Goal: Use online tool/utility: Utilize a website feature to perform a specific function

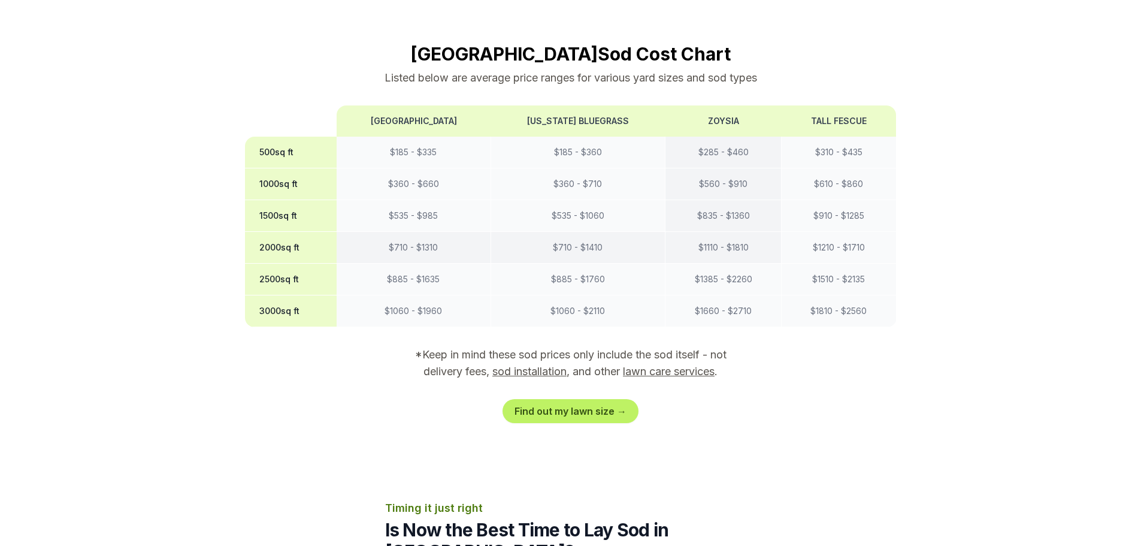
scroll to position [1198, 0]
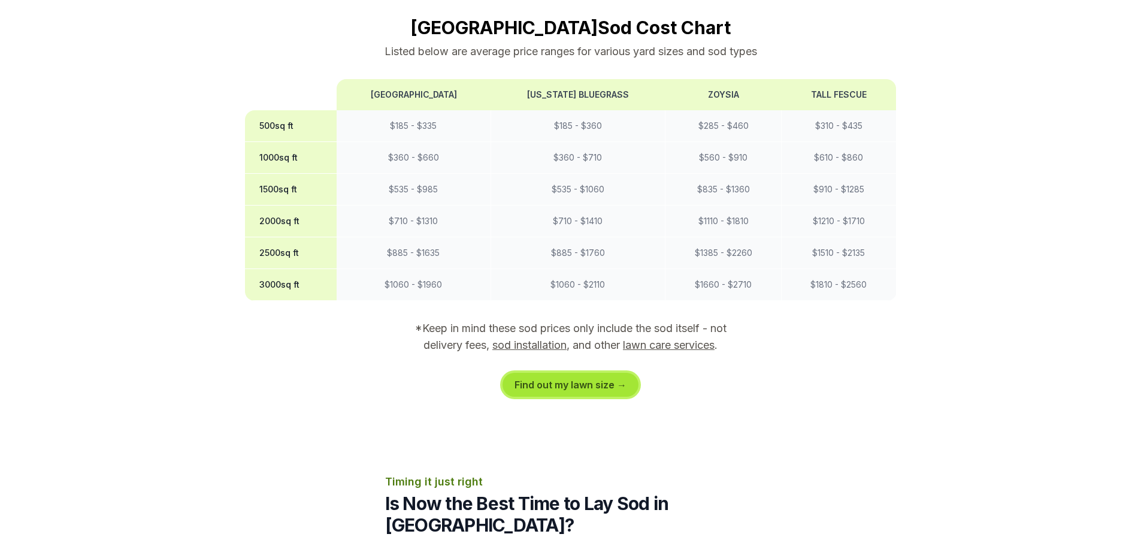
click at [578, 373] on link "Find out my lawn size →" at bounding box center [571, 385] width 136 height 24
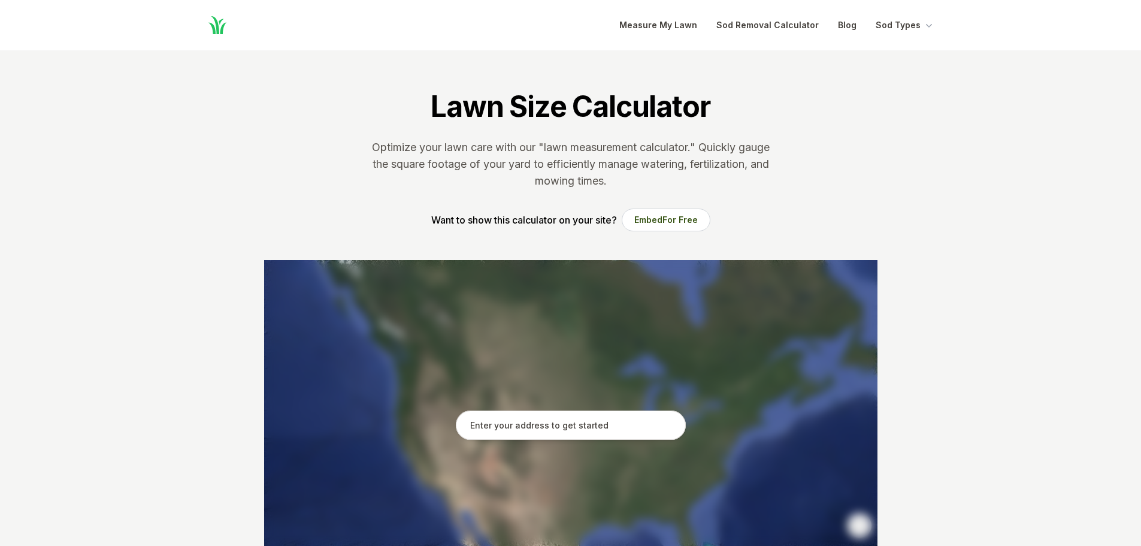
click at [546, 428] on input "text" at bounding box center [571, 425] width 230 height 30
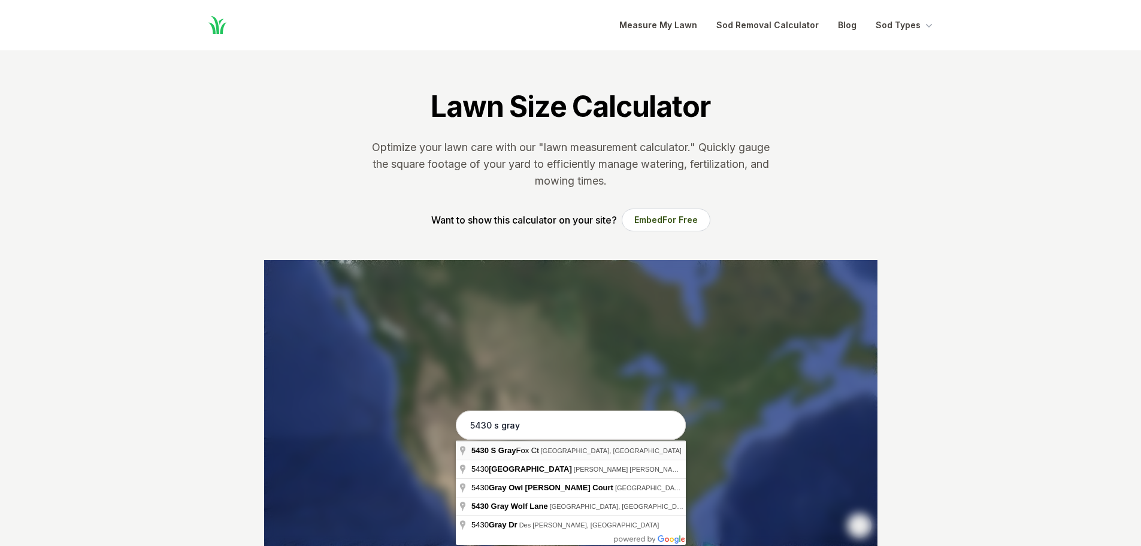
type input "[STREET_ADDRESS][PERSON_NAME]"
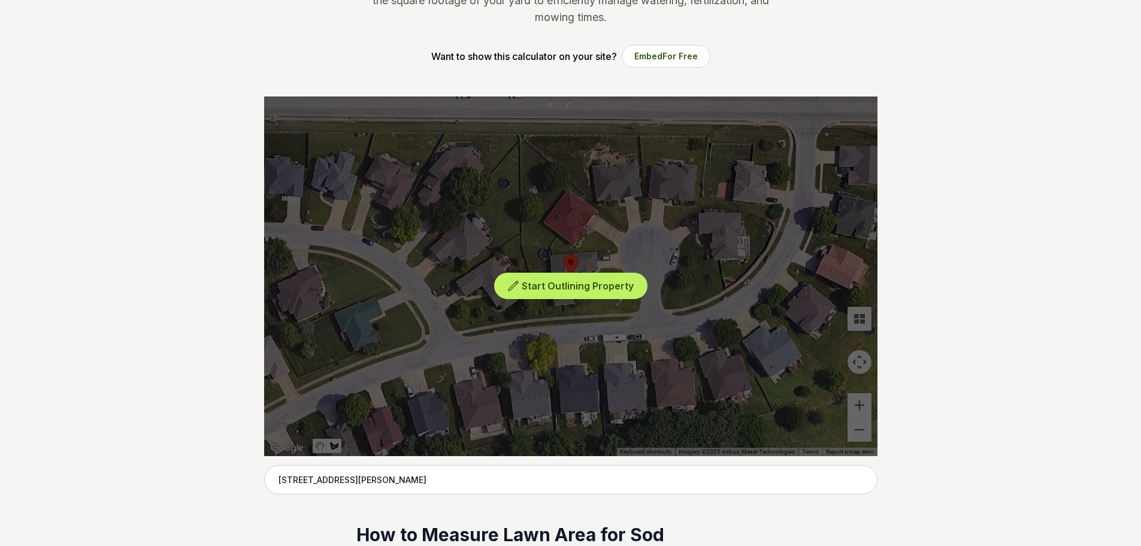
scroll to position [180, 0]
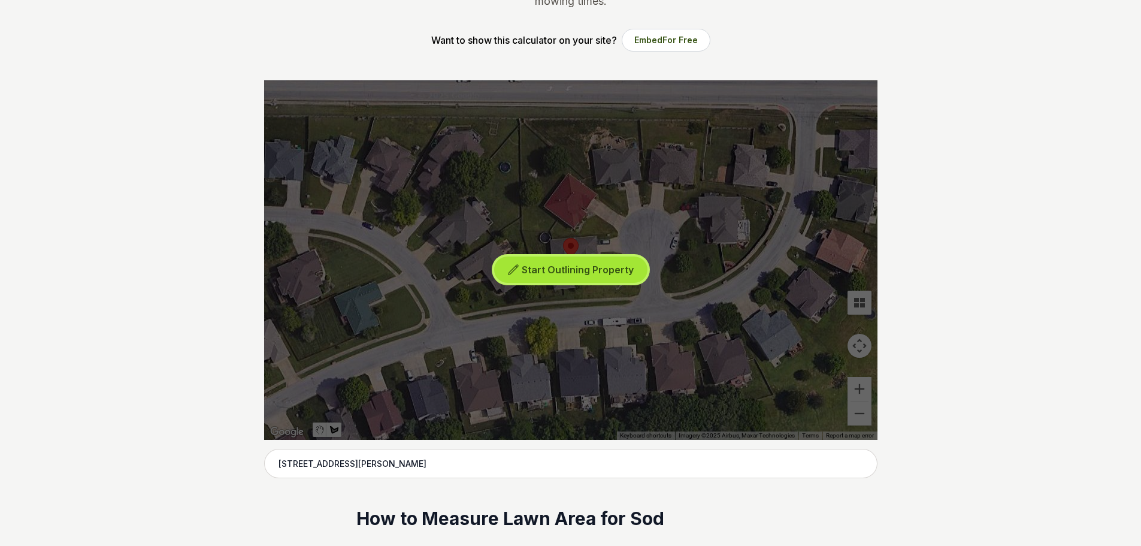
click at [600, 271] on span "Start Outlining Property" at bounding box center [578, 270] width 112 height 12
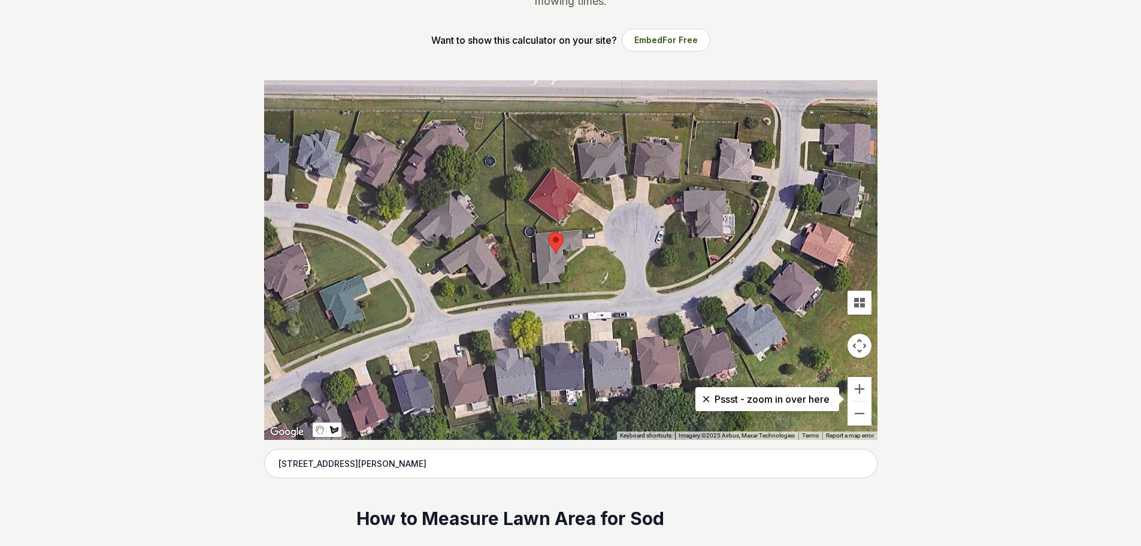
drag, startPoint x: 565, startPoint y: 290, endPoint x: 550, endPoint y: 285, distance: 15.7
click at [550, 285] on div at bounding box center [570, 259] width 613 height 359
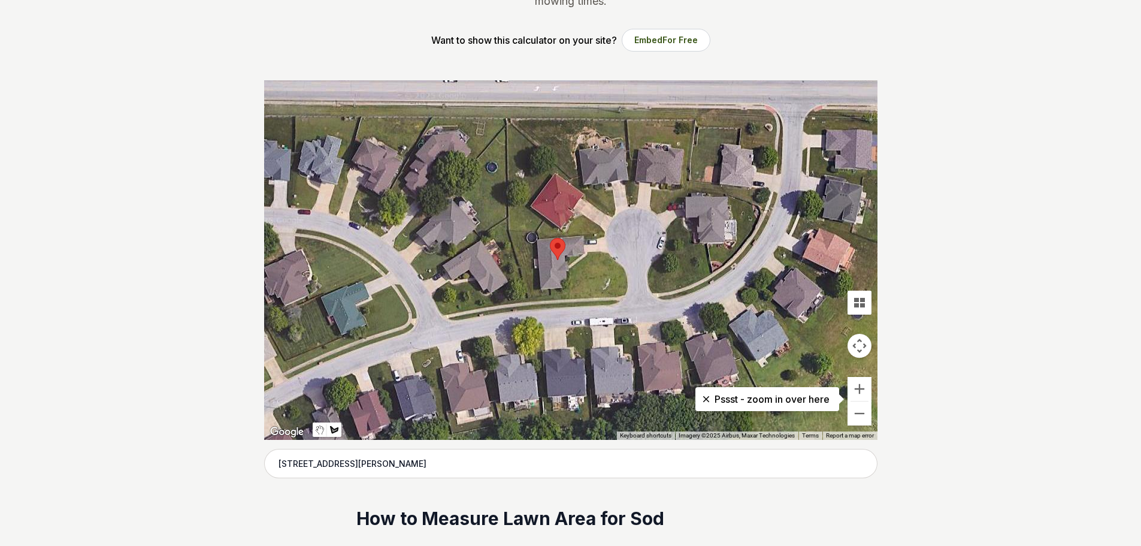
drag, startPoint x: 549, startPoint y: 284, endPoint x: 551, endPoint y: 291, distance: 7.6
click at [551, 291] on div at bounding box center [570, 259] width 613 height 359
click at [551, 290] on div at bounding box center [570, 259] width 613 height 359
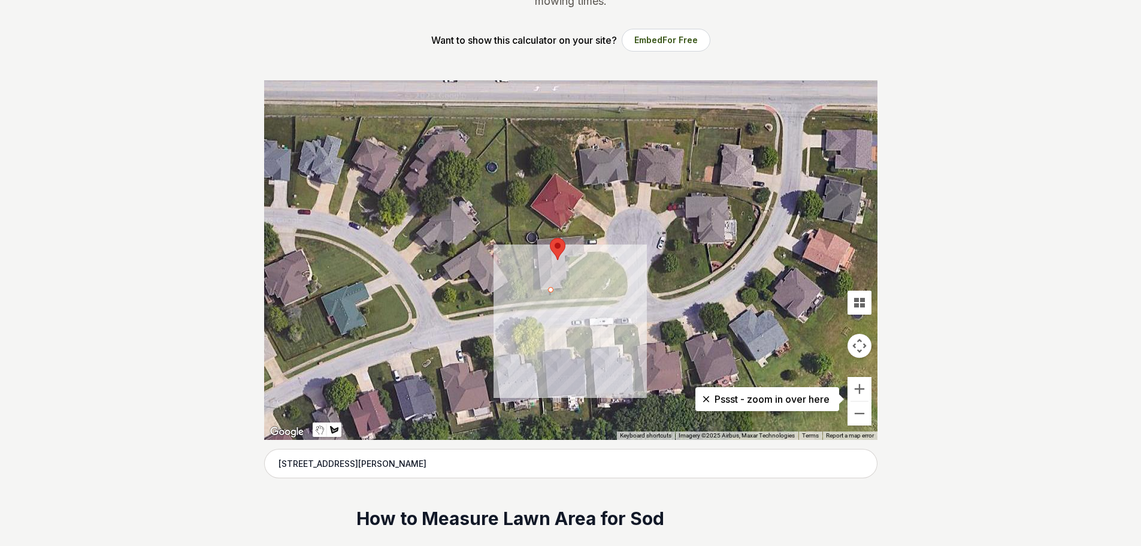
click at [552, 295] on div at bounding box center [570, 259] width 613 height 359
click at [551, 296] on div at bounding box center [570, 259] width 613 height 359
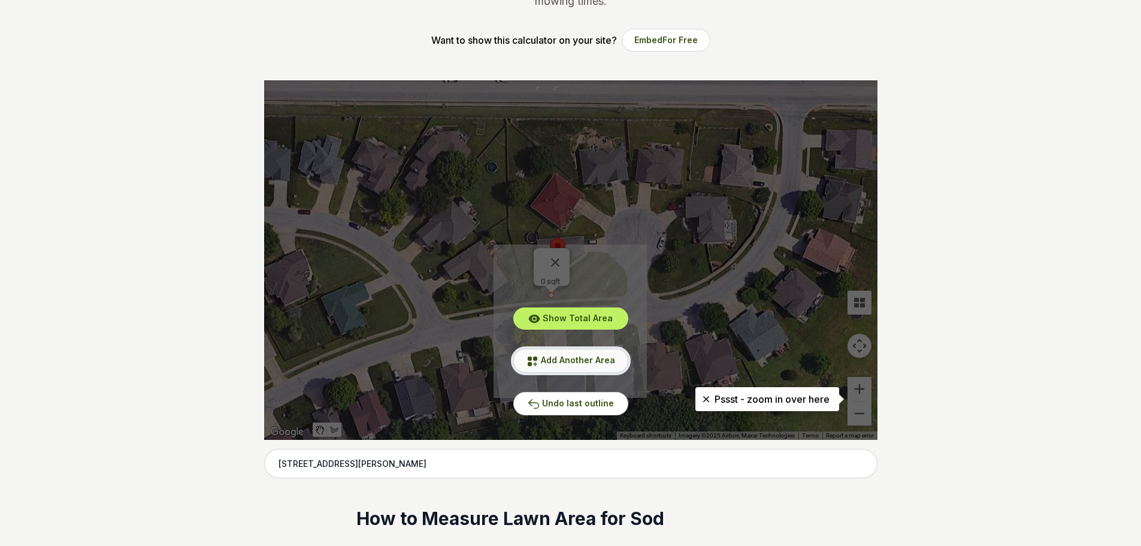
click at [572, 365] on button "Add Another Area" at bounding box center [570, 360] width 115 height 23
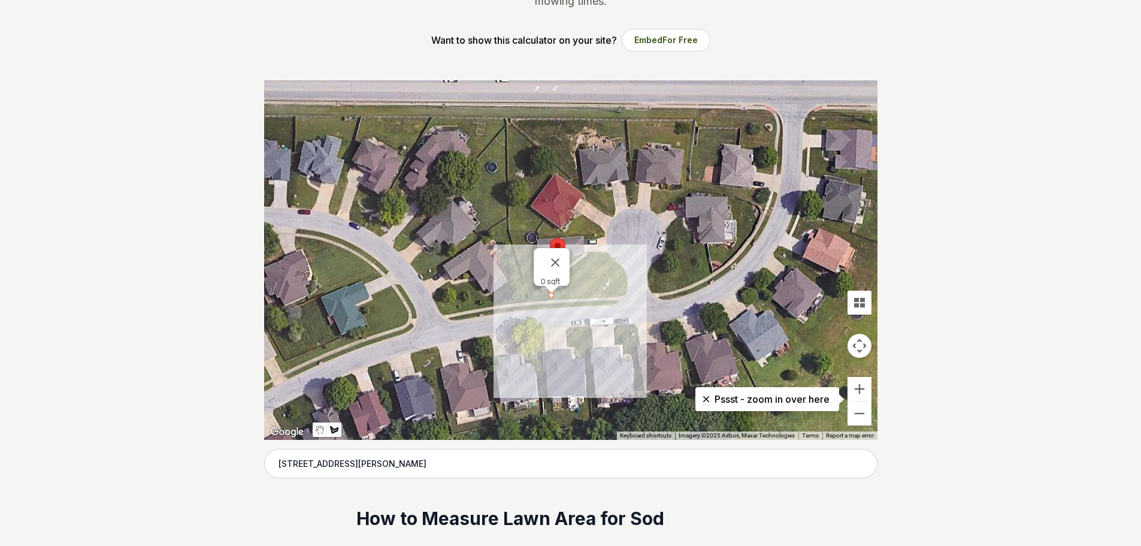
click at [530, 298] on div at bounding box center [570, 259] width 613 height 359
click at [531, 308] on div at bounding box center [570, 259] width 613 height 359
click at [612, 305] on div at bounding box center [570, 259] width 613 height 359
click at [625, 295] on div at bounding box center [570, 259] width 613 height 359
click at [627, 280] on div at bounding box center [570, 259] width 613 height 359
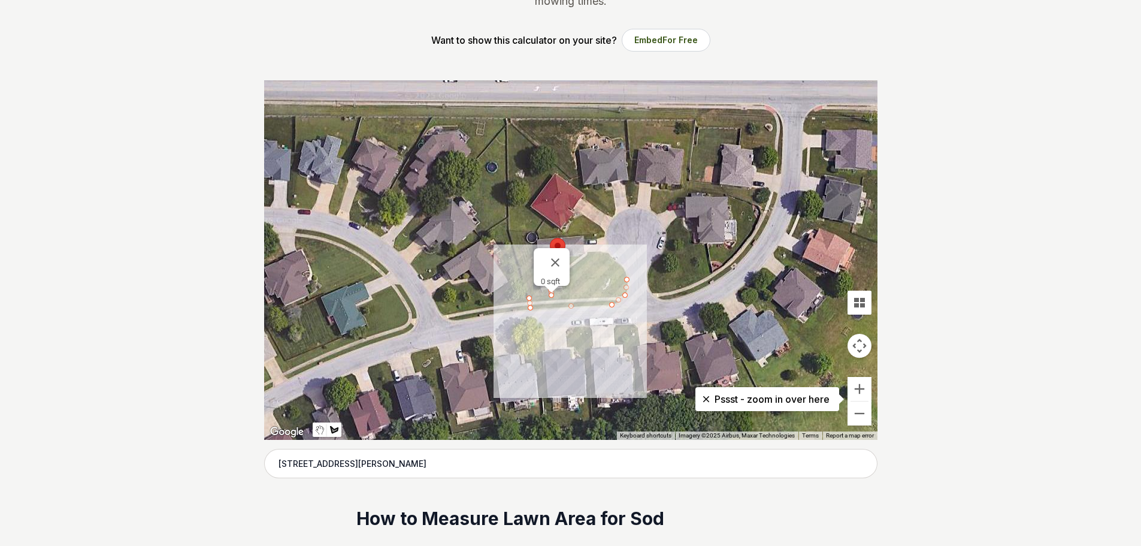
click at [619, 262] on div at bounding box center [570, 259] width 613 height 359
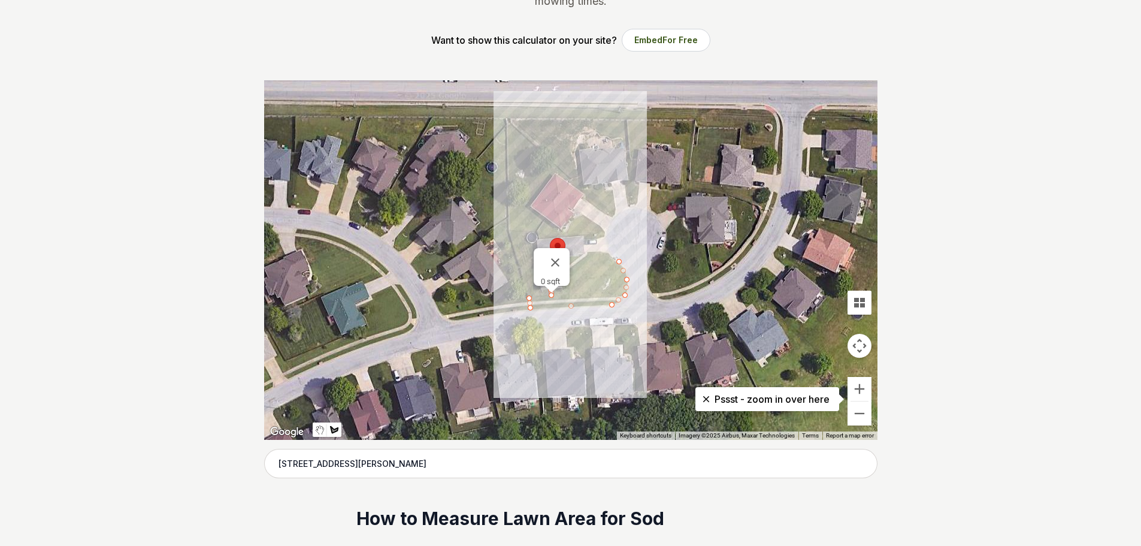
click at [607, 254] on div at bounding box center [570, 259] width 613 height 359
click at [589, 252] on div at bounding box center [570, 259] width 613 height 359
click at [559, 255] on button "Close" at bounding box center [555, 262] width 29 height 29
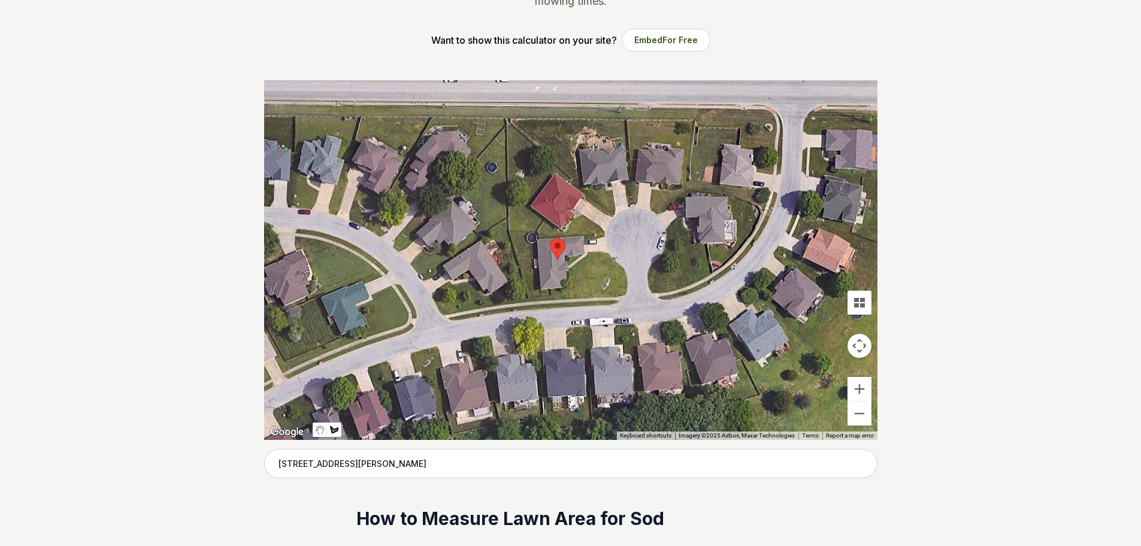
click at [550, 288] on div at bounding box center [570, 259] width 613 height 359
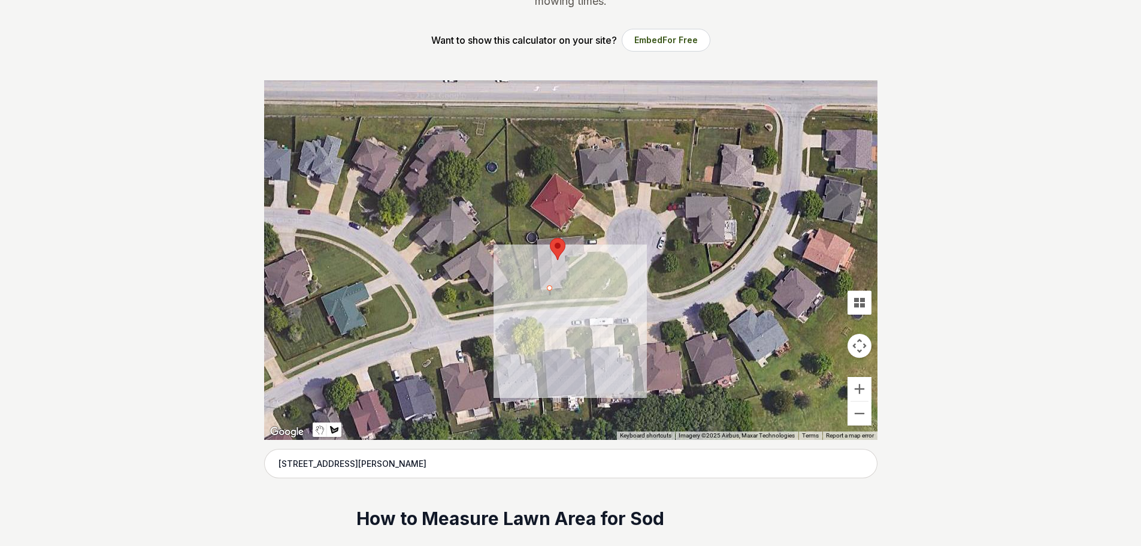
click at [551, 295] on div at bounding box center [570, 259] width 613 height 359
click at [527, 297] on div at bounding box center [570, 259] width 613 height 359
click at [530, 310] on div at bounding box center [570, 259] width 613 height 359
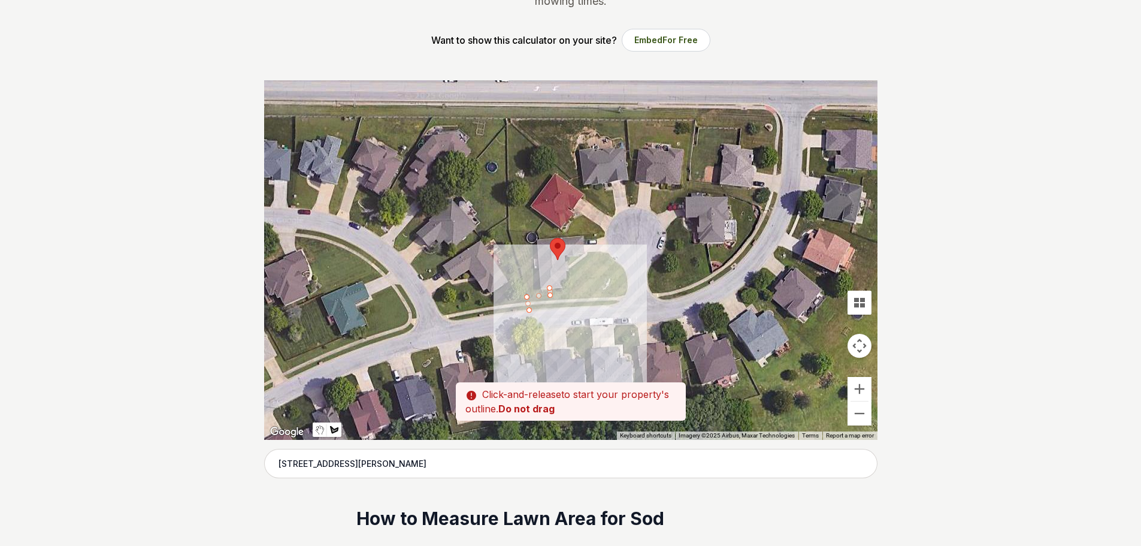
click at [612, 304] on div at bounding box center [570, 259] width 613 height 359
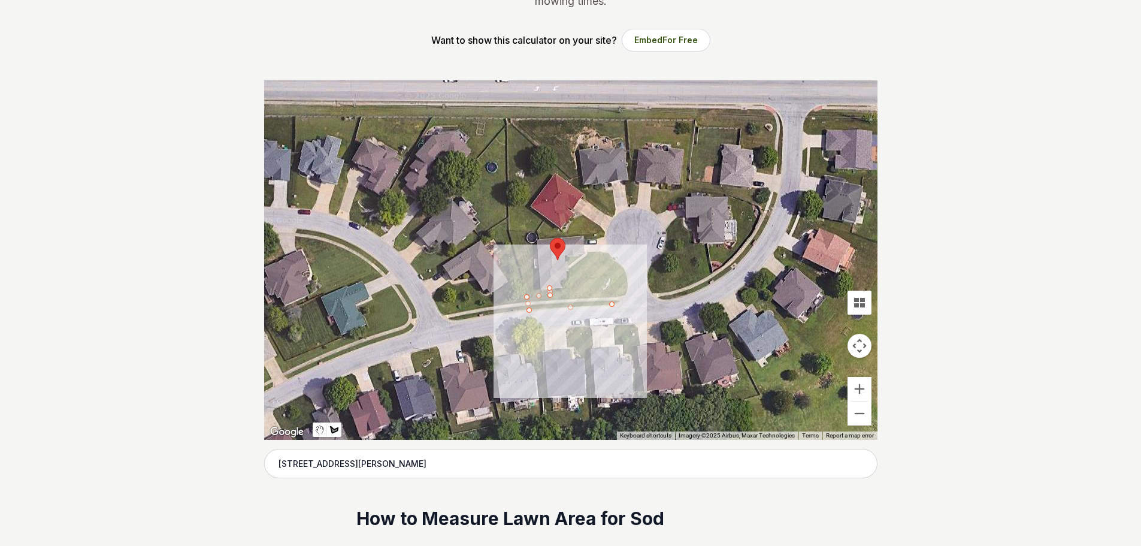
click at [627, 292] on div at bounding box center [570, 259] width 613 height 359
click at [626, 272] on div at bounding box center [570, 259] width 613 height 359
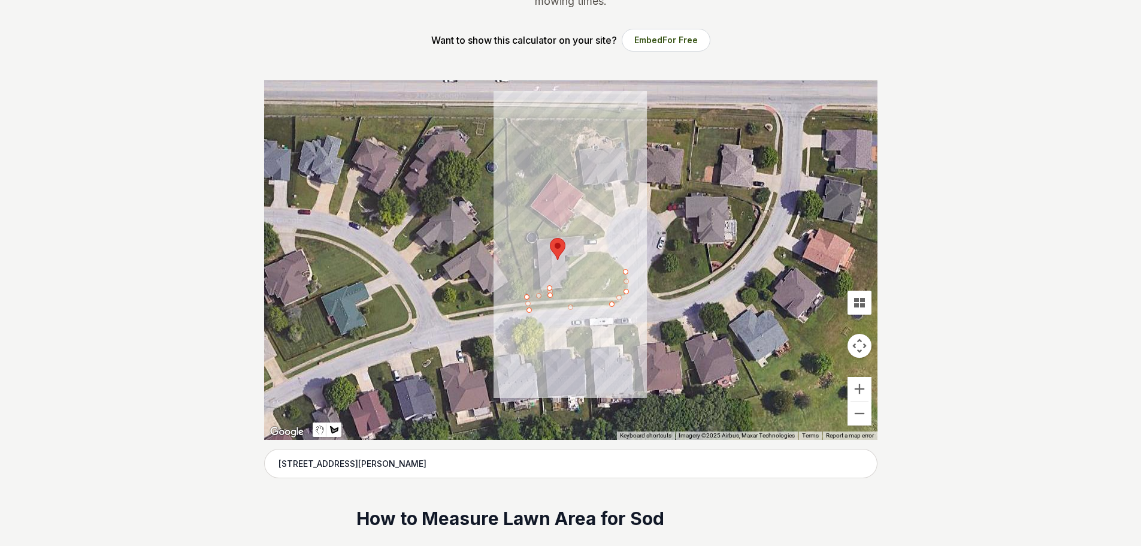
click at [607, 253] on div at bounding box center [570, 259] width 613 height 359
click at [588, 252] on div at bounding box center [570, 259] width 613 height 359
click at [567, 256] on div at bounding box center [570, 259] width 613 height 359
click at [567, 280] on div at bounding box center [570, 259] width 613 height 359
click at [565, 291] on div at bounding box center [570, 259] width 613 height 359
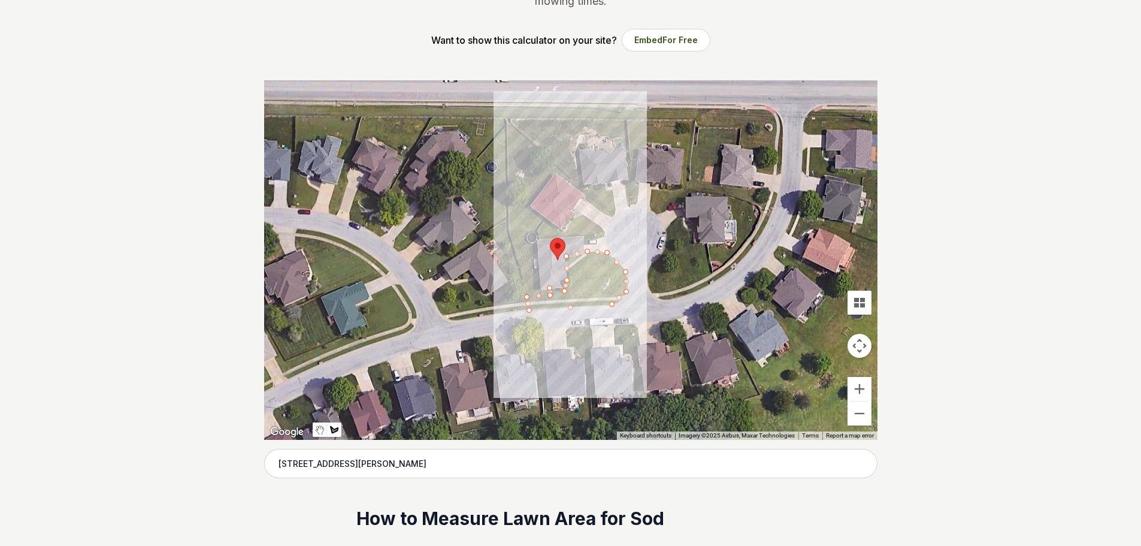
click at [552, 288] on div at bounding box center [570, 259] width 613 height 359
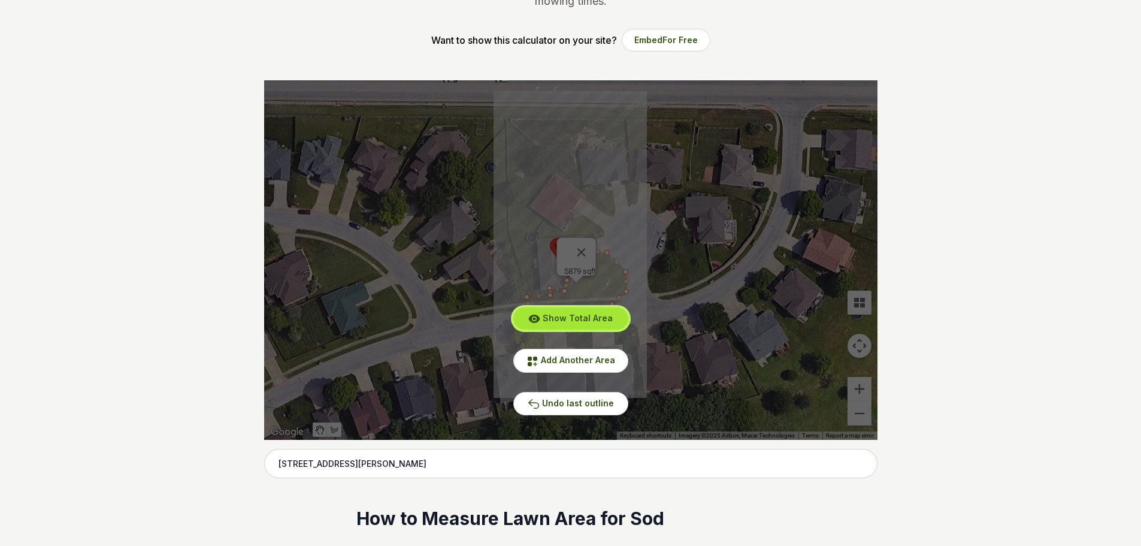
click at [570, 316] on span "Show Total Area" at bounding box center [578, 318] width 70 height 10
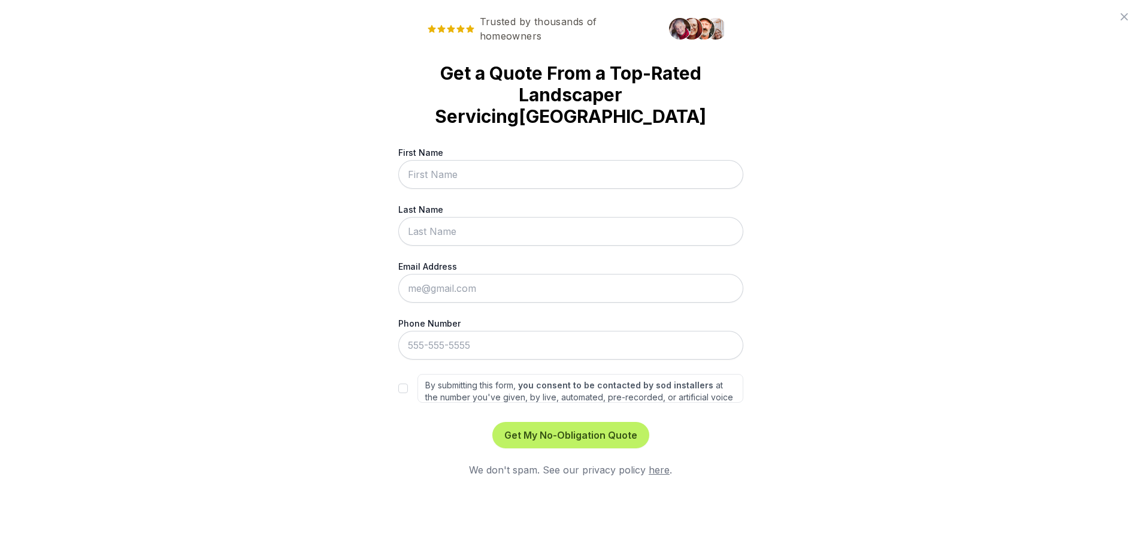
scroll to position [0, 0]
